Goal: Task Accomplishment & Management: Manage account settings

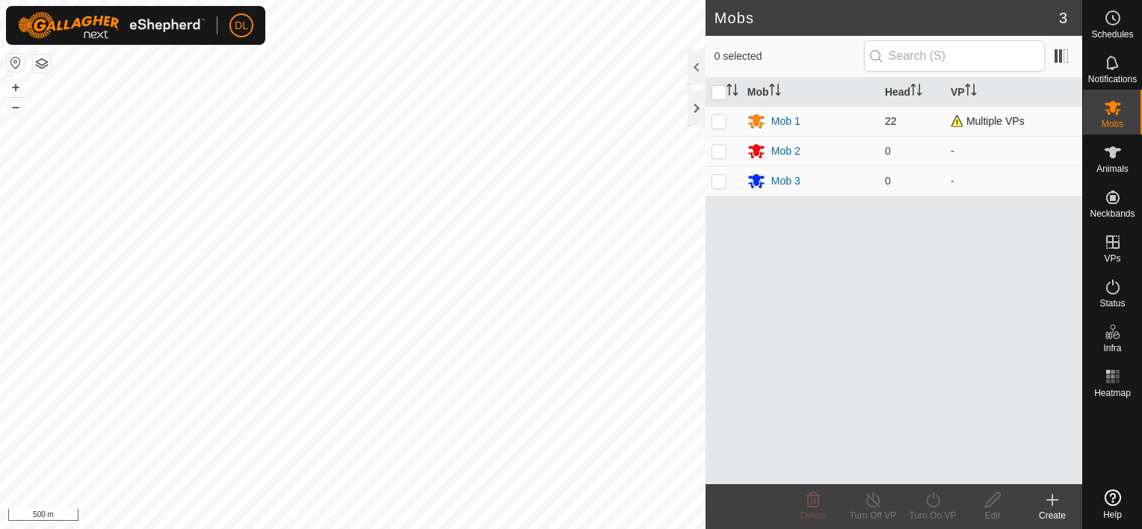
click at [721, 125] on p-checkbox at bounding box center [718, 121] width 15 height 12
checkbox input "true"
click at [864, 501] on icon at bounding box center [873, 500] width 19 height 18
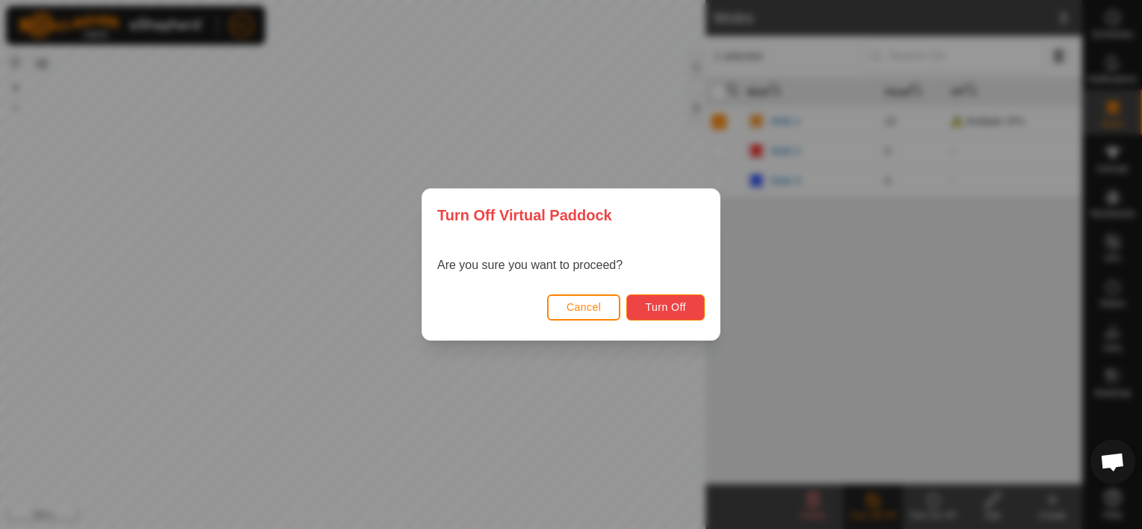
click at [679, 309] on span "Turn Off" at bounding box center [665, 307] width 41 height 12
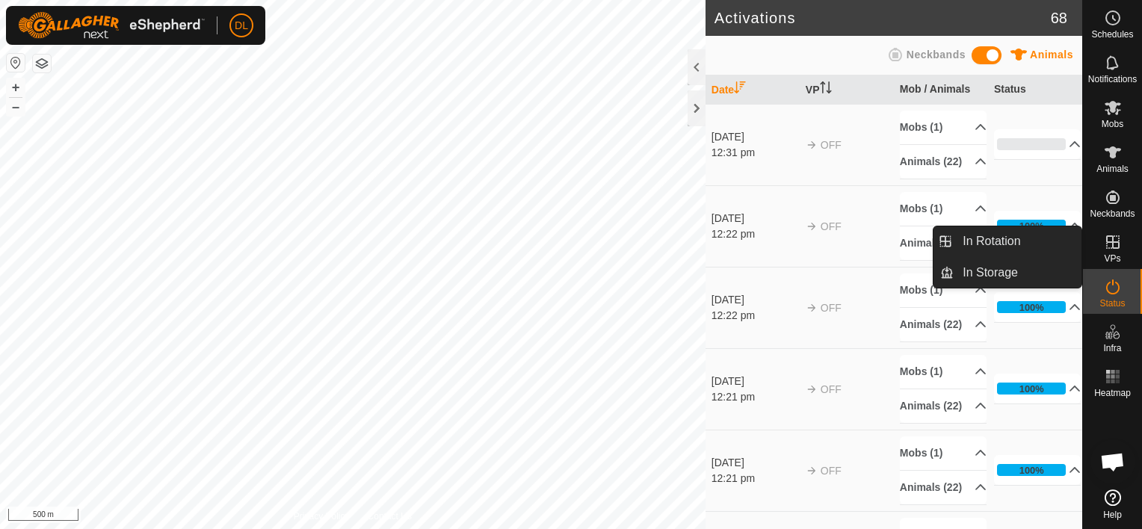
click at [1113, 238] on icon at bounding box center [1113, 242] width 18 height 18
click at [1113, 244] on icon at bounding box center [1113, 242] width 18 height 18
click at [1031, 239] on link "In Rotation" at bounding box center [1018, 241] width 128 height 30
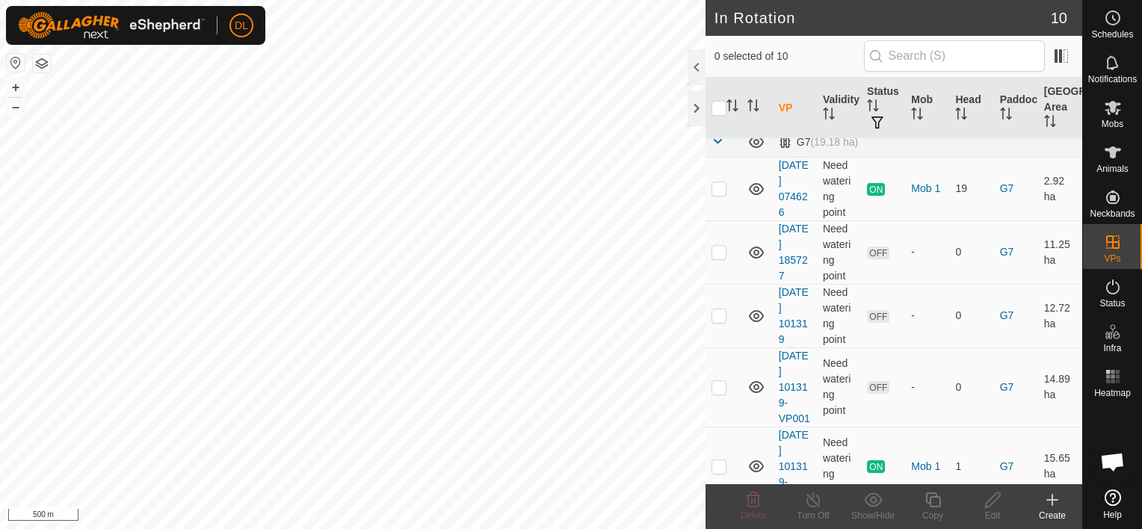
scroll to position [201, 0]
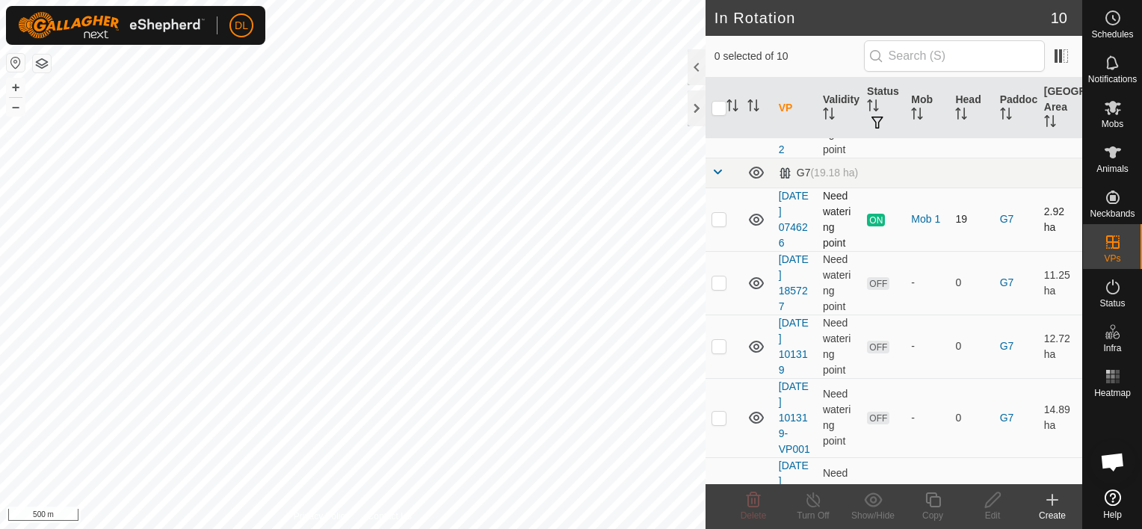
click at [717, 217] on p-checkbox at bounding box center [718, 219] width 15 height 12
checkbox input "true"
click at [819, 499] on icon at bounding box center [812, 499] width 13 height 15
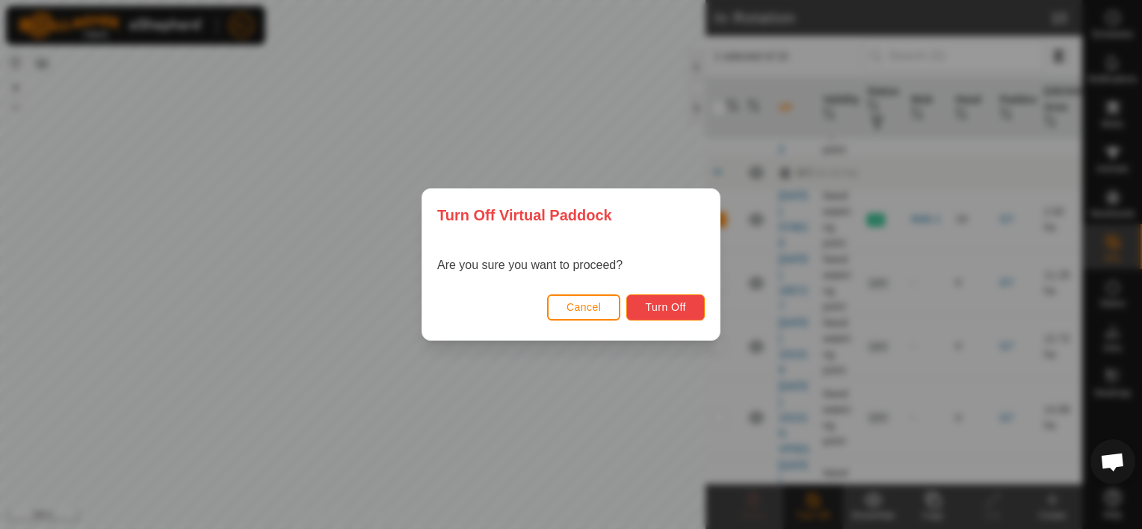
click at [672, 311] on span "Turn Off" at bounding box center [665, 307] width 41 height 12
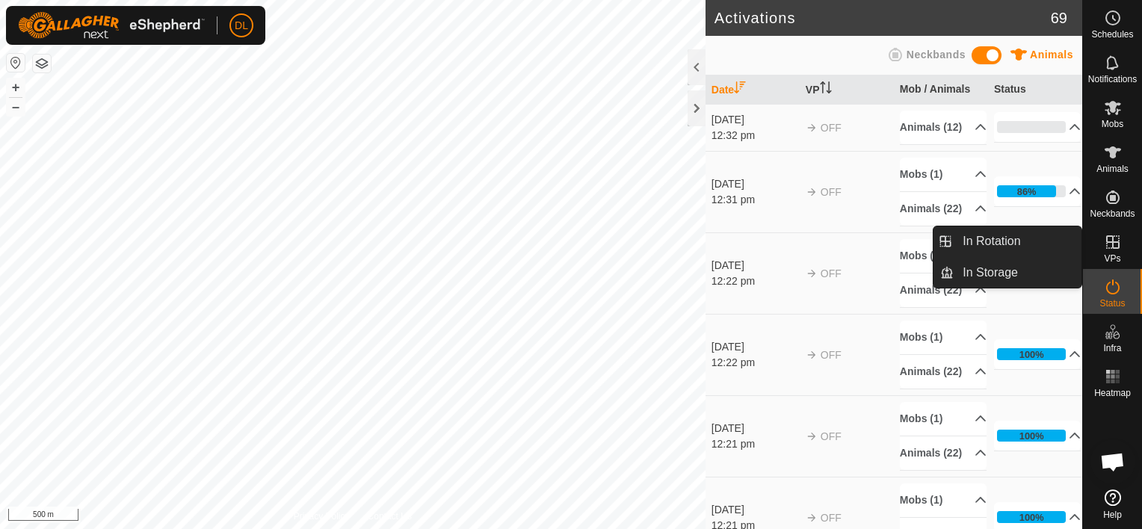
click at [1112, 244] on icon at bounding box center [1112, 241] width 13 height 13
click at [1017, 235] on link "In Rotation" at bounding box center [1018, 241] width 128 height 30
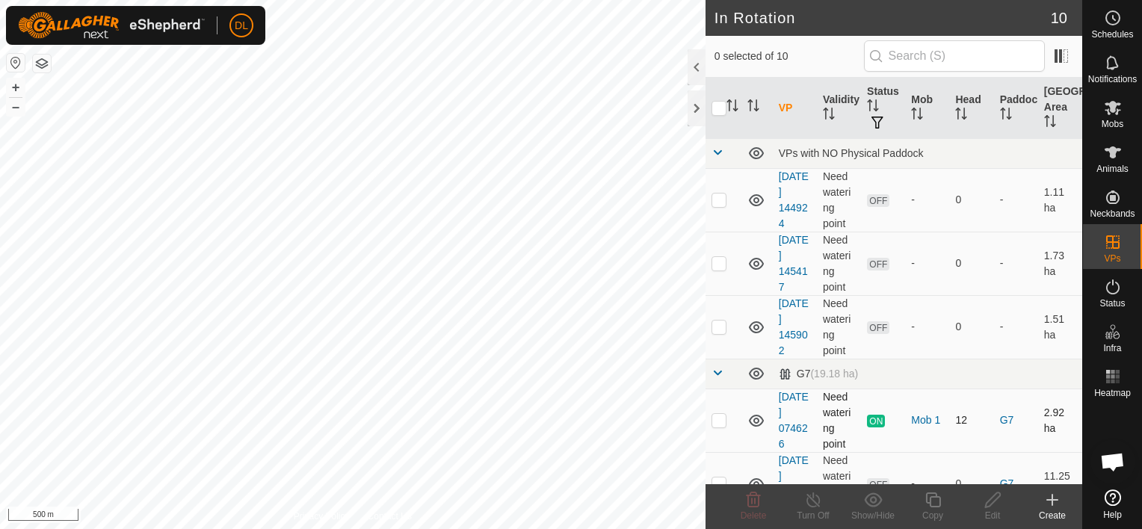
click at [720, 424] on p-checkbox at bounding box center [718, 420] width 15 height 12
checkbox input "true"
click at [809, 514] on div "Turn Off" at bounding box center [813, 515] width 60 height 13
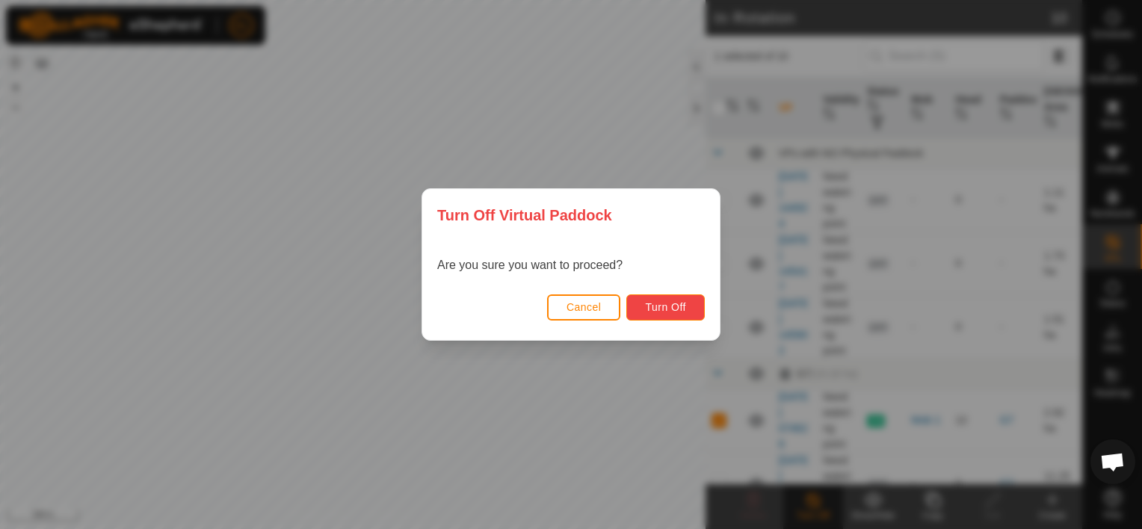
click at [658, 311] on span "Turn Off" at bounding box center [665, 307] width 41 height 12
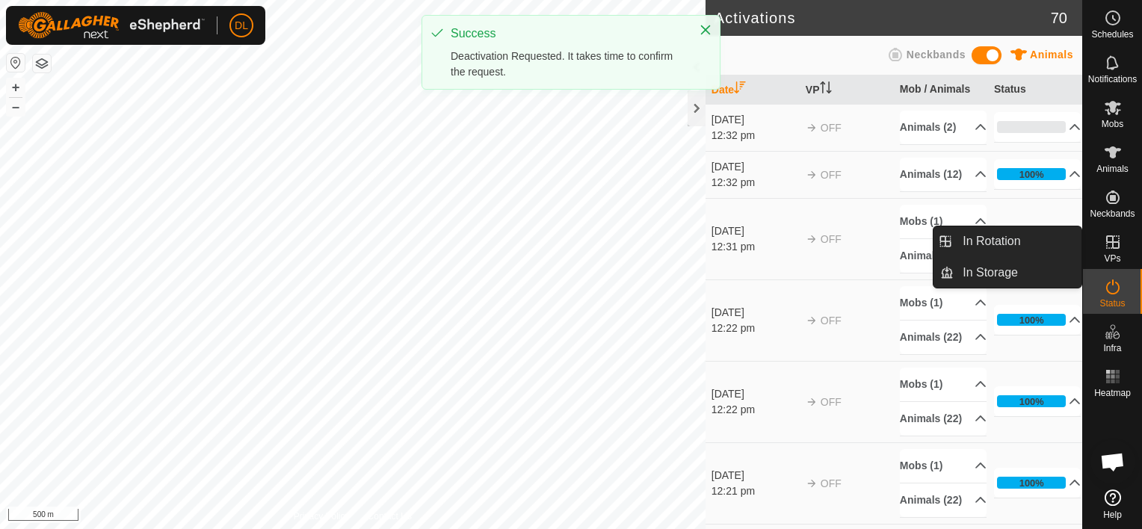
click at [1110, 244] on icon at bounding box center [1113, 242] width 18 height 18
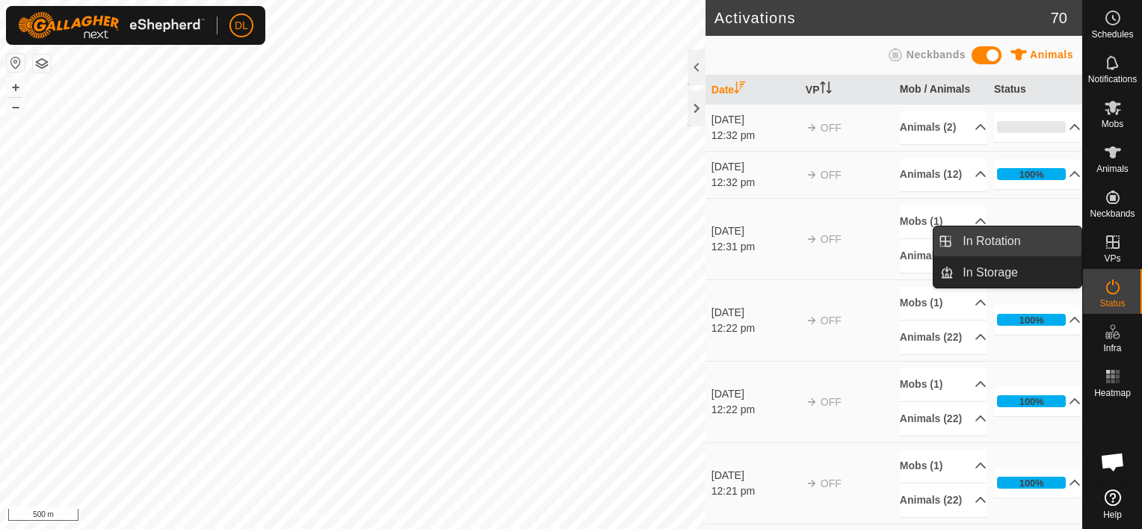
click at [1035, 242] on link "In Rotation" at bounding box center [1018, 241] width 128 height 30
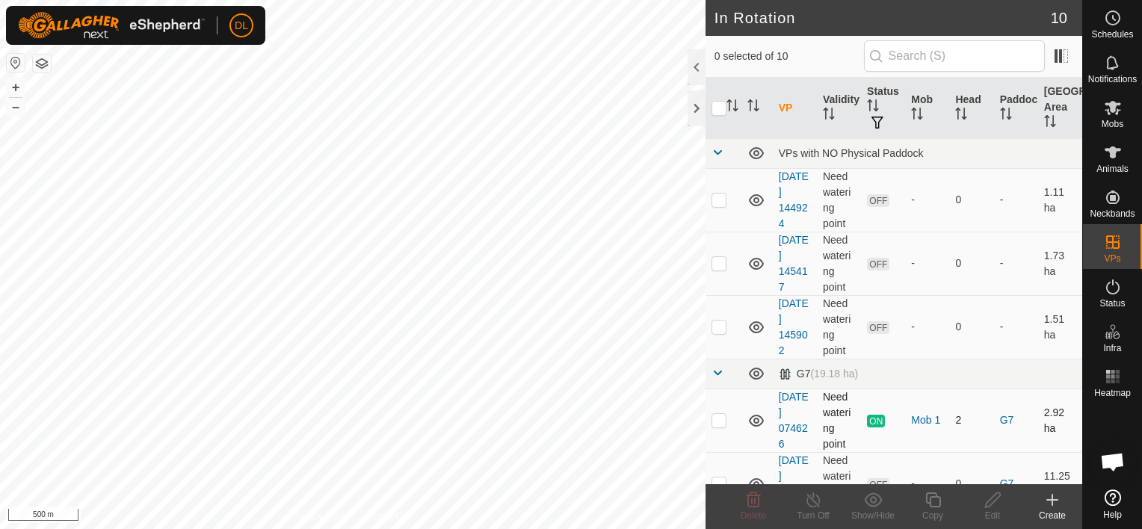
click at [719, 418] on p-checkbox at bounding box center [718, 420] width 15 height 12
checkbox input "true"
click at [816, 508] on icon at bounding box center [813, 500] width 19 height 18
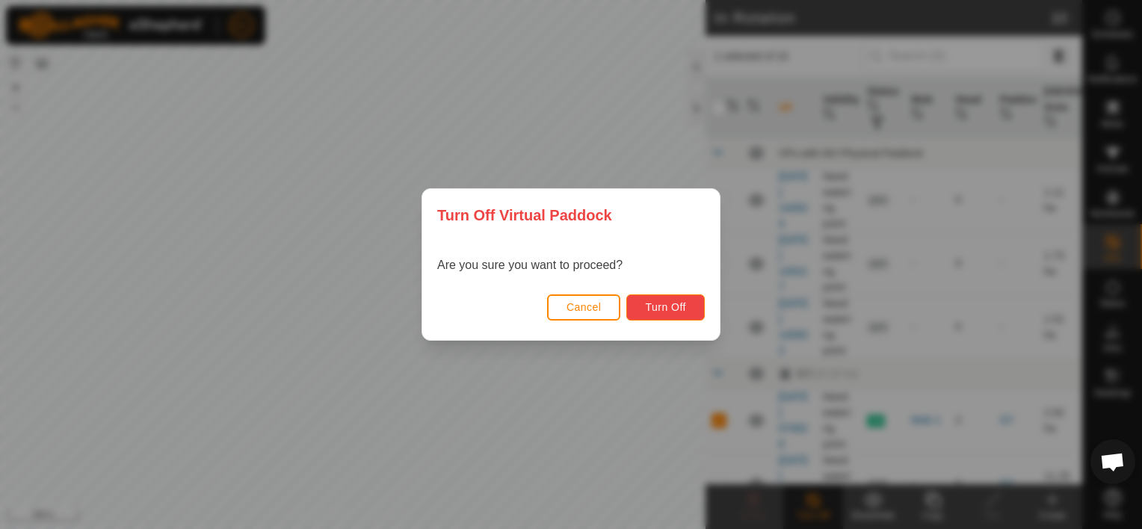
click at [672, 301] on span "Turn Off" at bounding box center [665, 307] width 41 height 12
click at [687, 303] on button "Turn Off" at bounding box center [665, 307] width 78 height 26
click at [587, 297] on button "Cancel" at bounding box center [584, 307] width 74 height 26
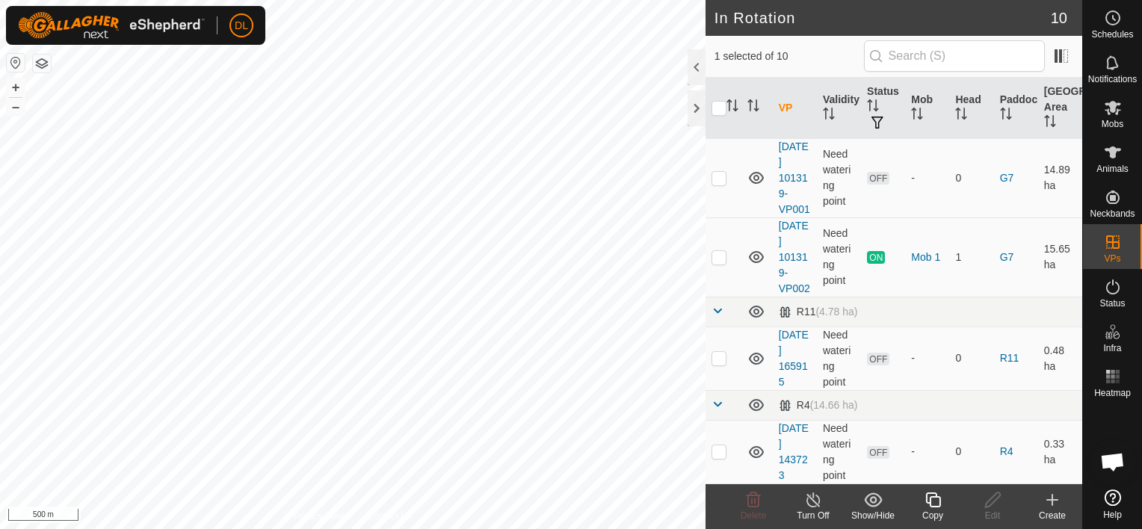
scroll to position [463, 0]
click at [717, 258] on p-checkbox at bounding box center [718, 257] width 15 height 12
checkbox input "true"
click at [817, 510] on div "Turn Off" at bounding box center [813, 515] width 60 height 13
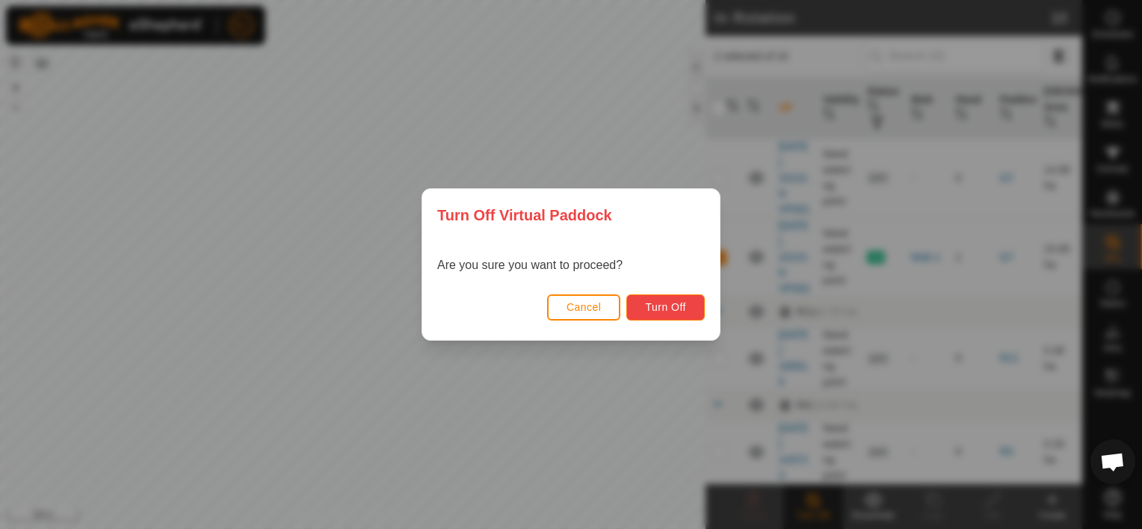
click at [688, 299] on button "Turn Off" at bounding box center [665, 307] width 78 height 26
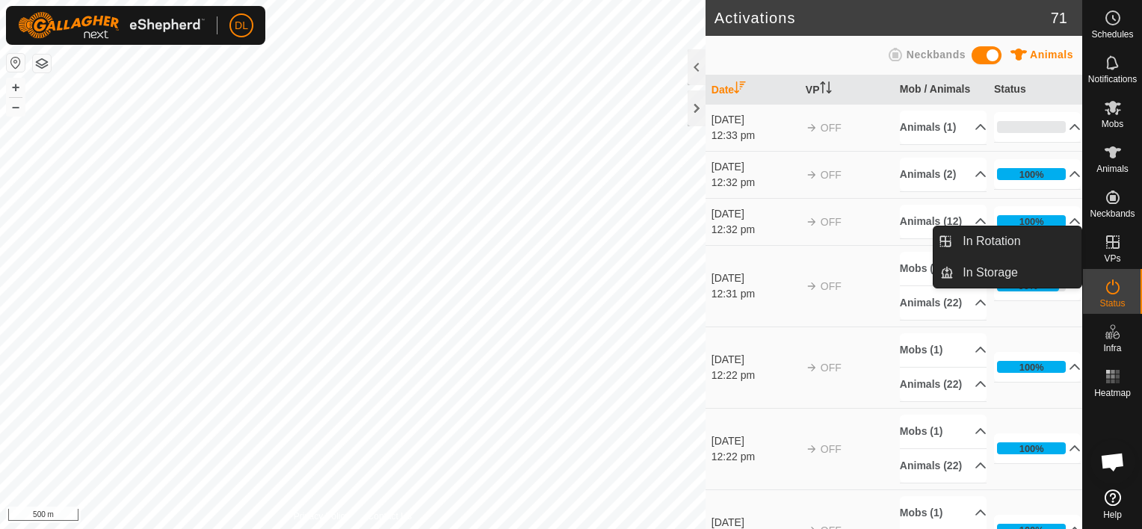
click at [1111, 245] on icon at bounding box center [1113, 242] width 18 height 18
click at [1112, 244] on icon at bounding box center [1112, 241] width 13 height 13
click at [1036, 235] on link "In Rotation" at bounding box center [1018, 241] width 128 height 30
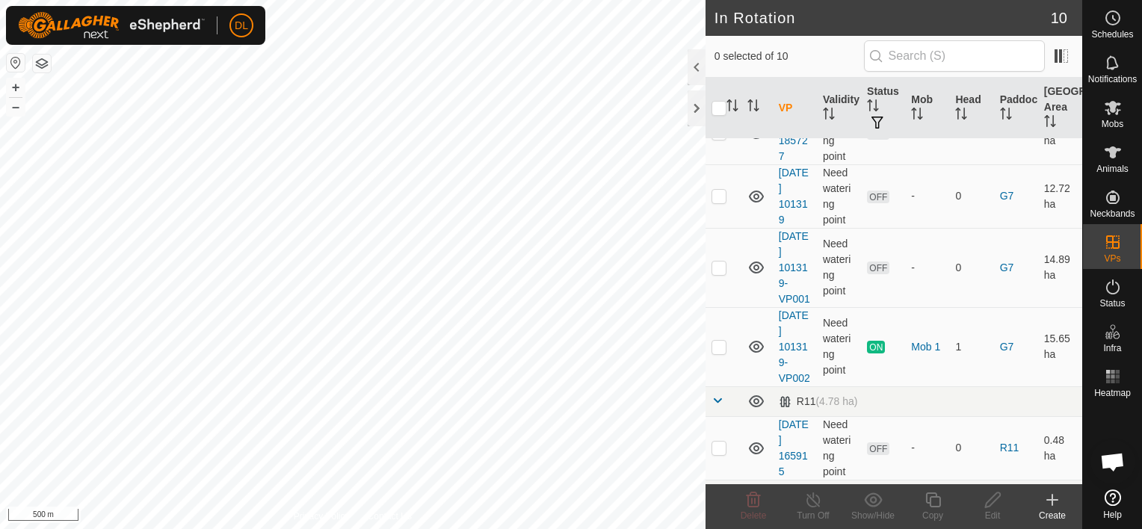
scroll to position [469, 0]
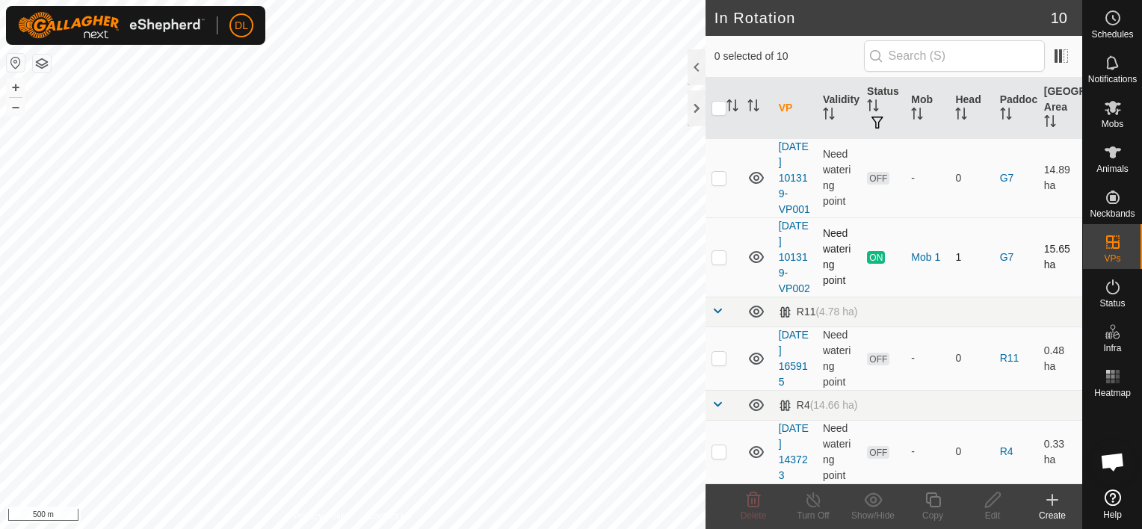
click at [723, 254] on p-checkbox at bounding box center [718, 257] width 15 height 12
checkbox input "true"
click at [812, 502] on icon at bounding box center [813, 500] width 19 height 18
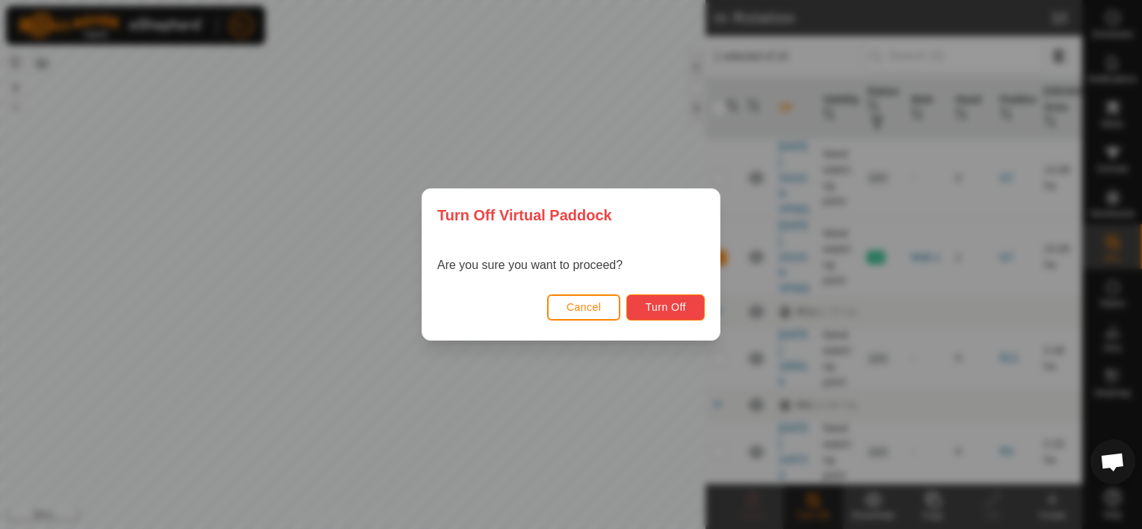
click at [661, 302] on span "Turn Off" at bounding box center [665, 307] width 41 height 12
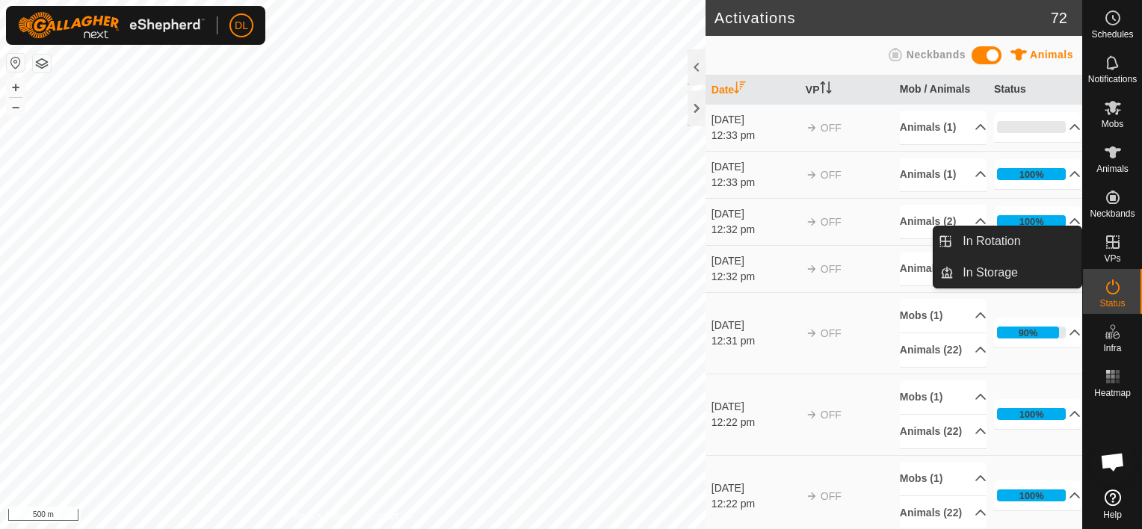
click at [1112, 247] on icon at bounding box center [1112, 241] width 13 height 13
click at [1000, 236] on link "In Rotation" at bounding box center [1018, 241] width 128 height 30
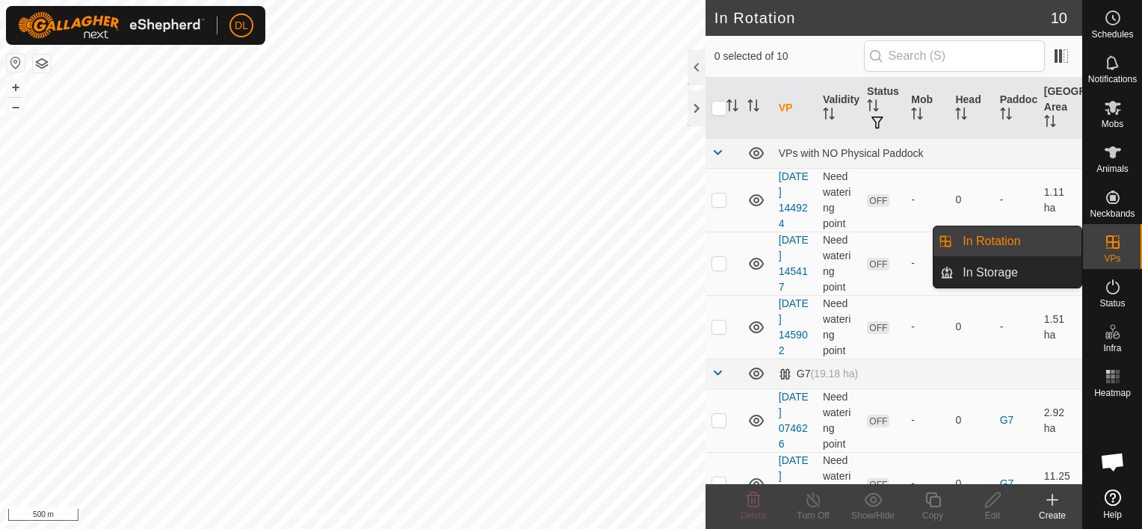
click at [988, 244] on link "In Rotation" at bounding box center [1018, 241] width 128 height 30
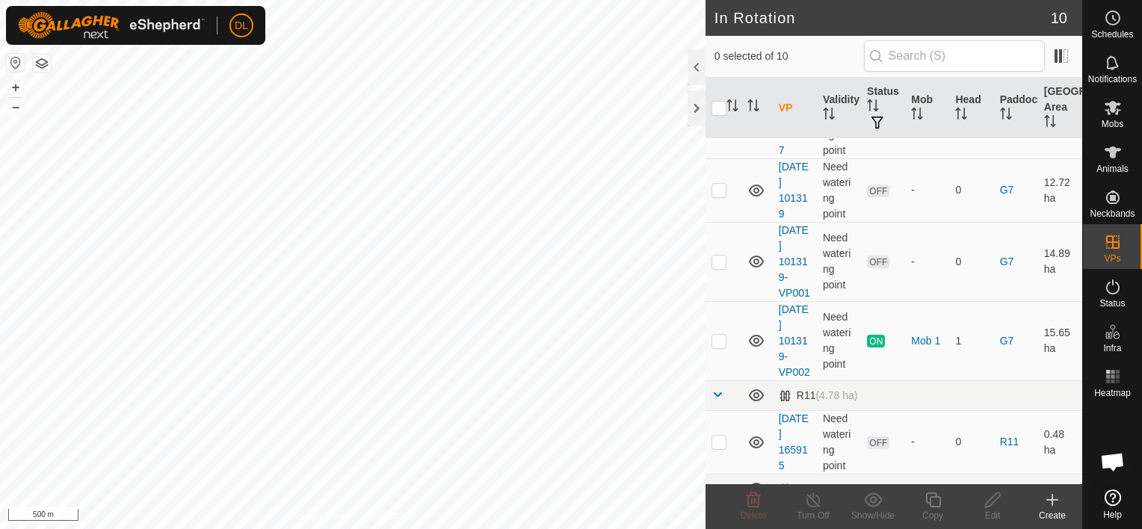
scroll to position [386, 0]
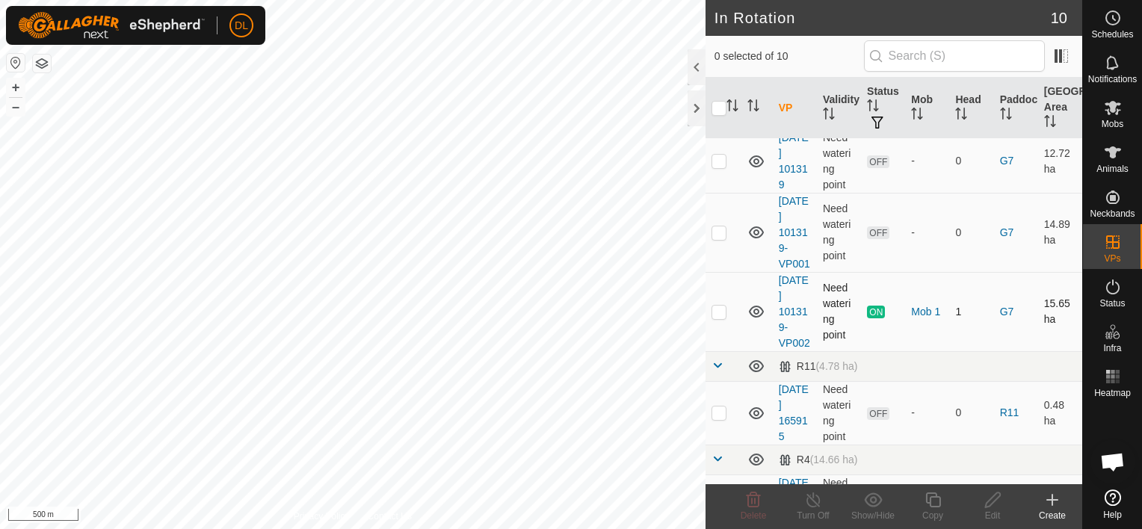
click at [722, 318] on p-checkbox at bounding box center [718, 312] width 15 height 12
checkbox input "true"
click at [815, 505] on icon at bounding box center [813, 500] width 19 height 18
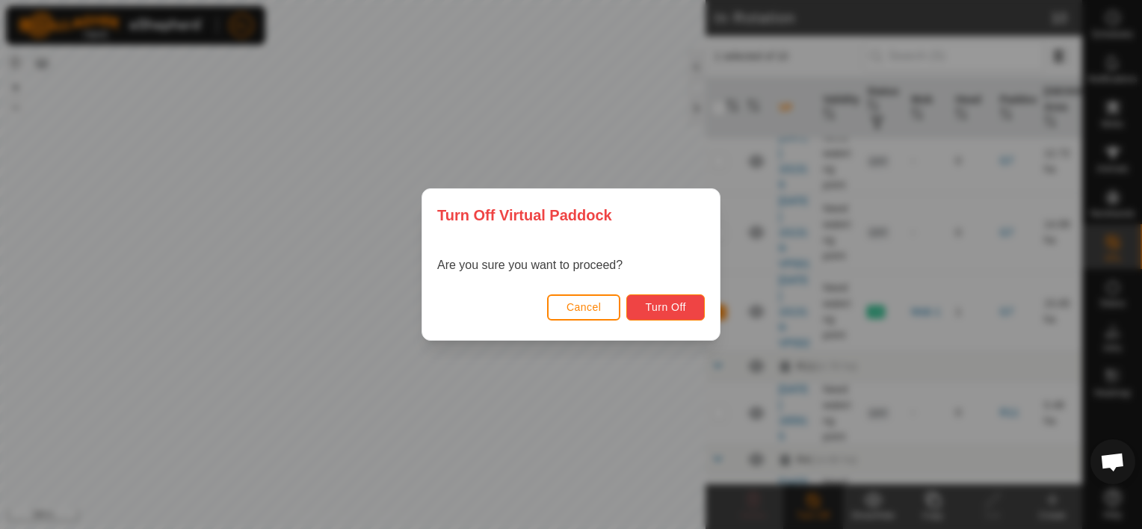
click at [670, 313] on span "Turn Off" at bounding box center [665, 307] width 41 height 12
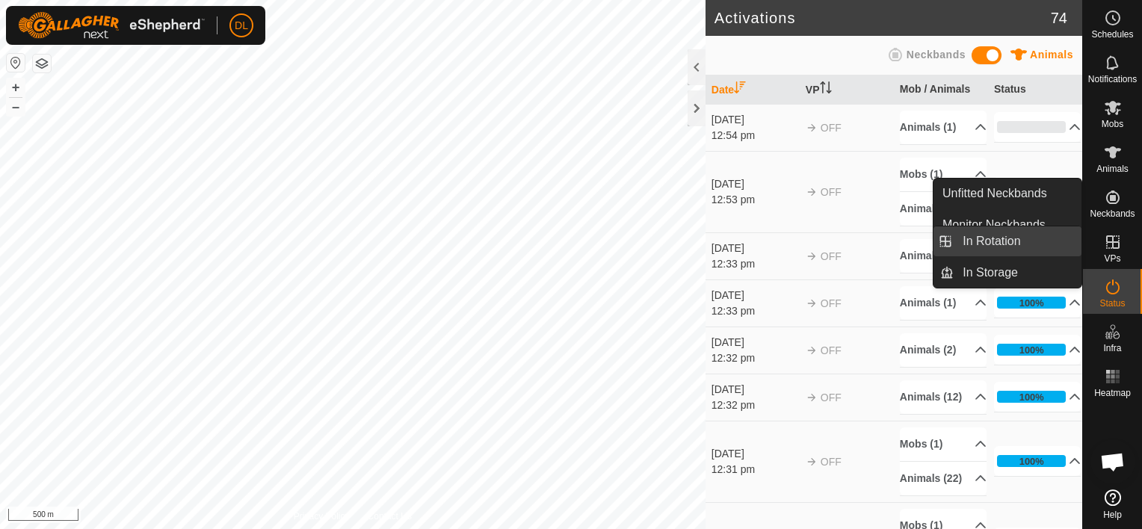
click at [1014, 239] on link "In Rotation" at bounding box center [1018, 241] width 128 height 30
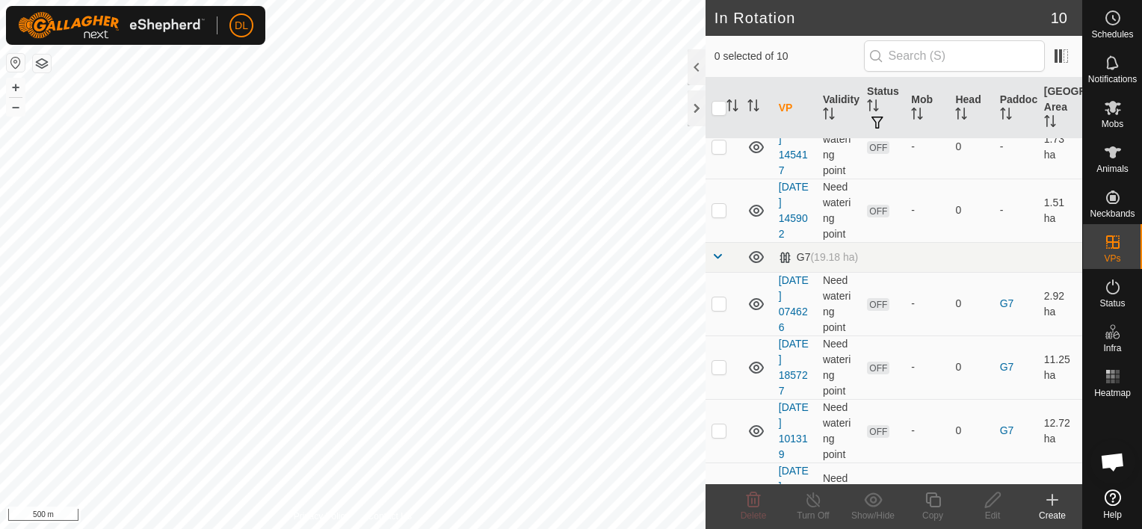
scroll to position [66, 0]
